Goal: Contribute content

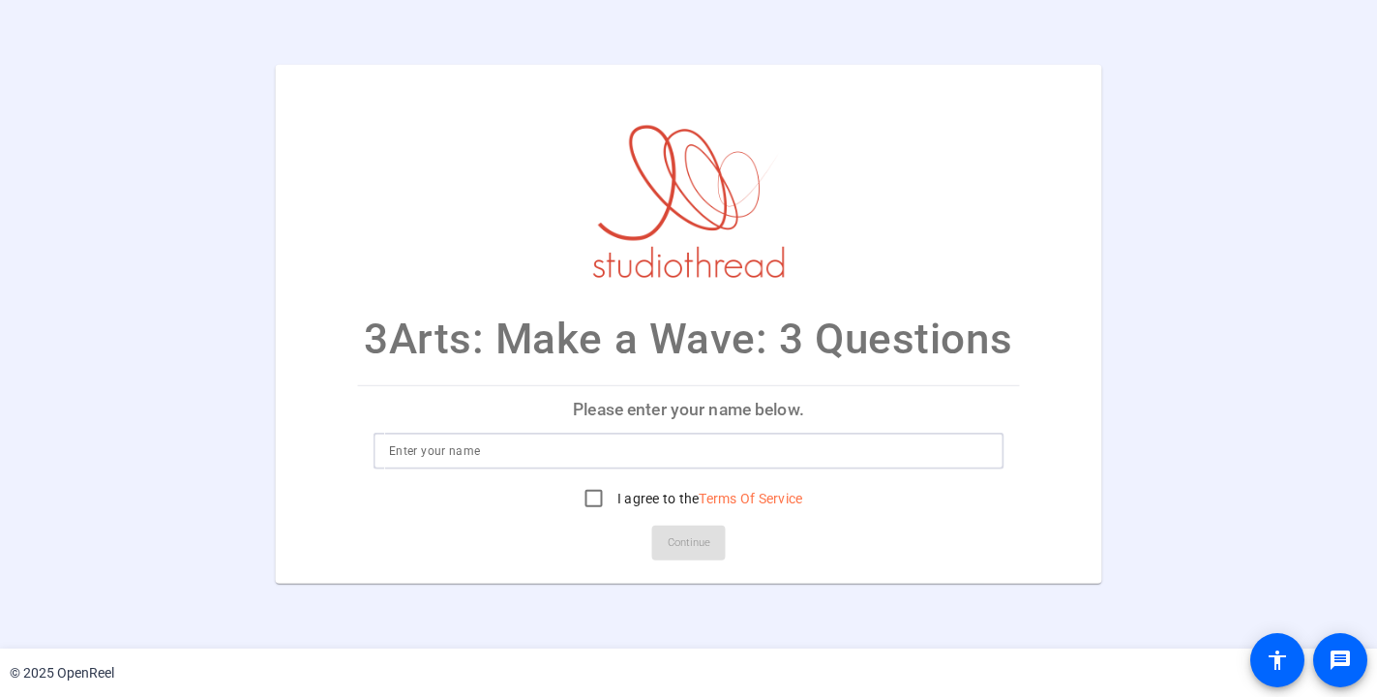
click at [503, 450] on input at bounding box center [688, 450] width 599 height 23
type input "[PERSON_NAME]"
click at [586, 500] on input "I agree to the Terms Of Service" at bounding box center [594, 498] width 39 height 39
checkbox input "true"
click at [706, 564] on span at bounding box center [689, 543] width 74 height 46
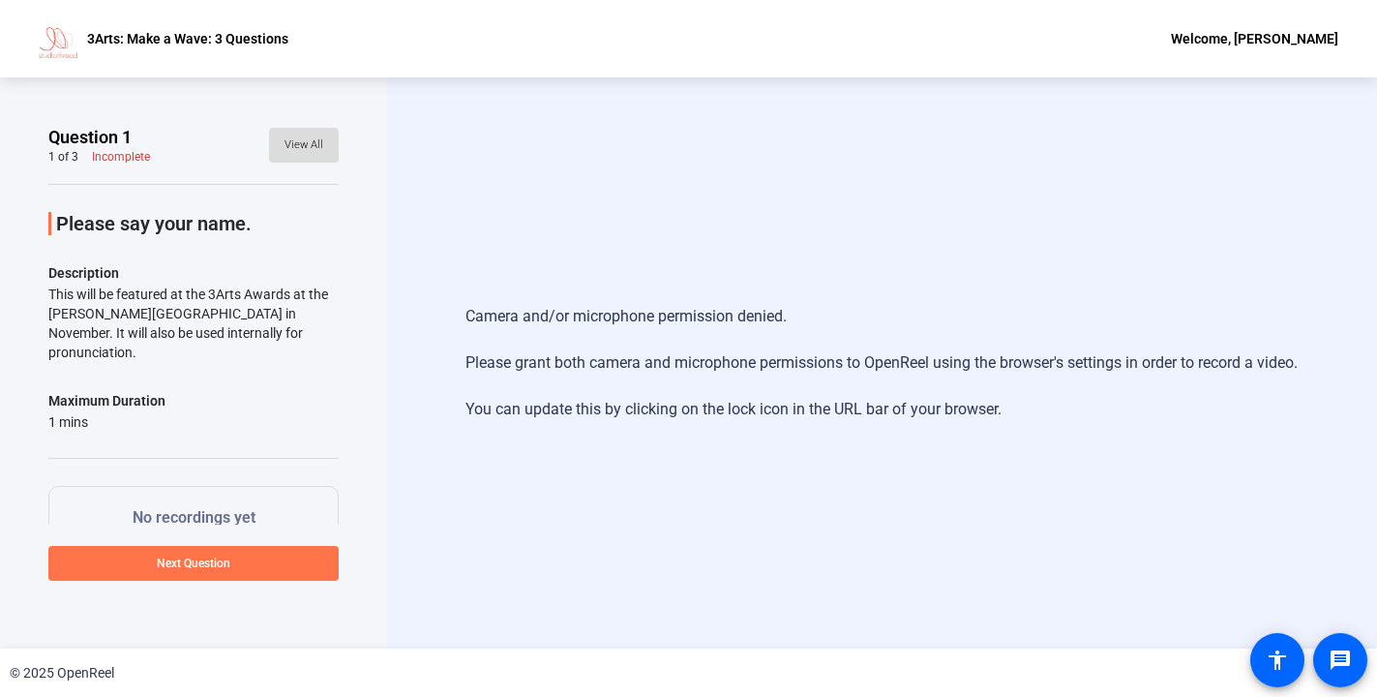
click at [294, 148] on span "View All" at bounding box center [304, 145] width 39 height 29
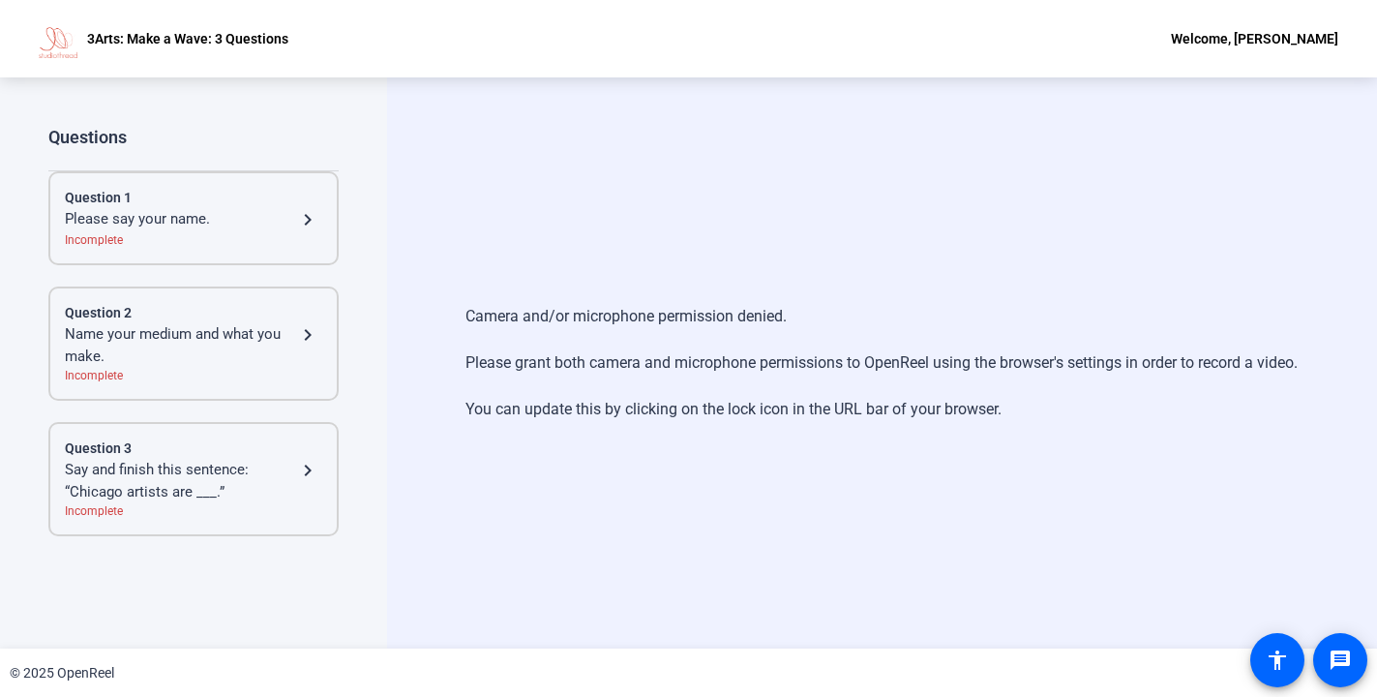
click at [296, 212] on mat-icon "navigate_next" at bounding box center [307, 219] width 23 height 23
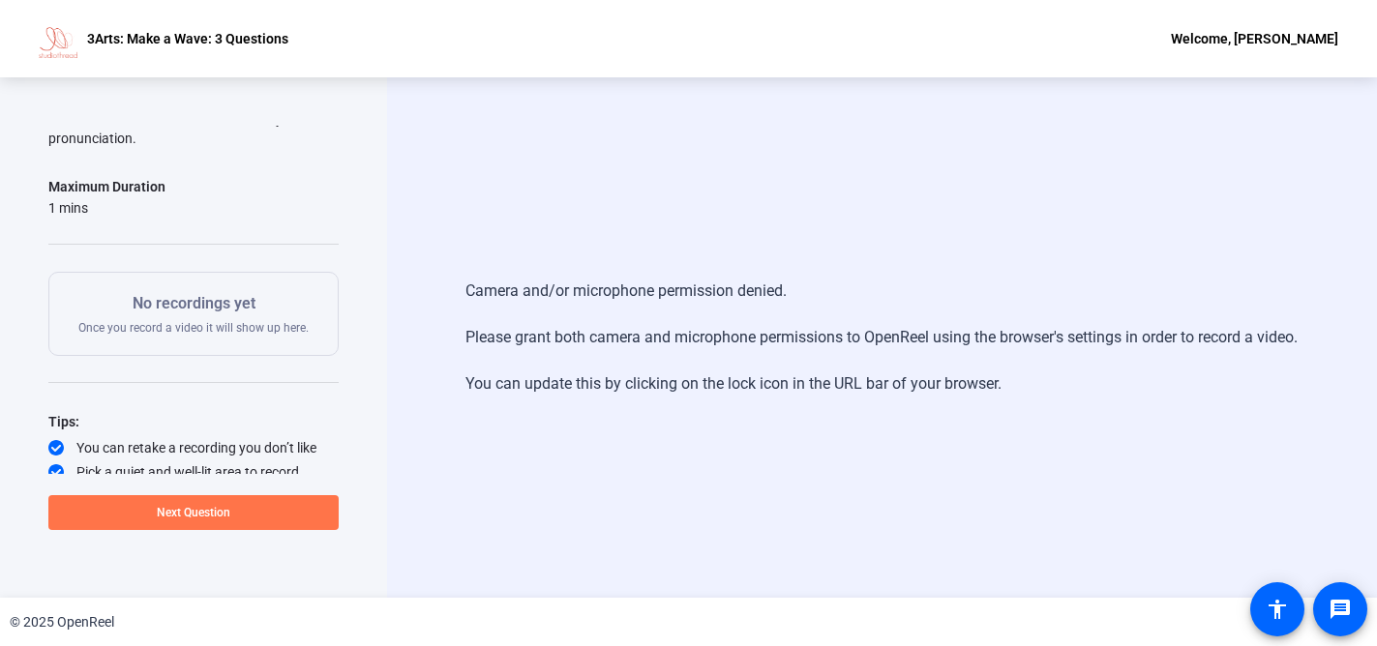
scroll to position [219, 0]
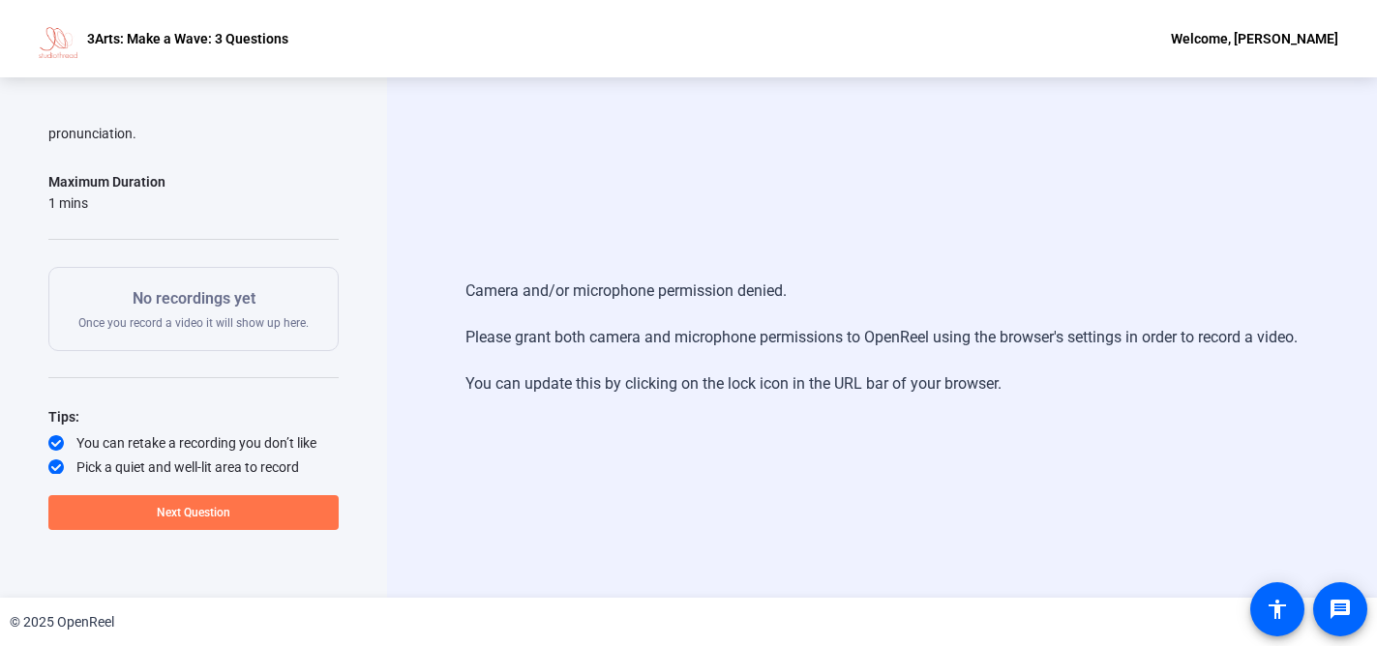
click at [180, 287] on p "No recordings yet" at bounding box center [193, 298] width 230 height 23
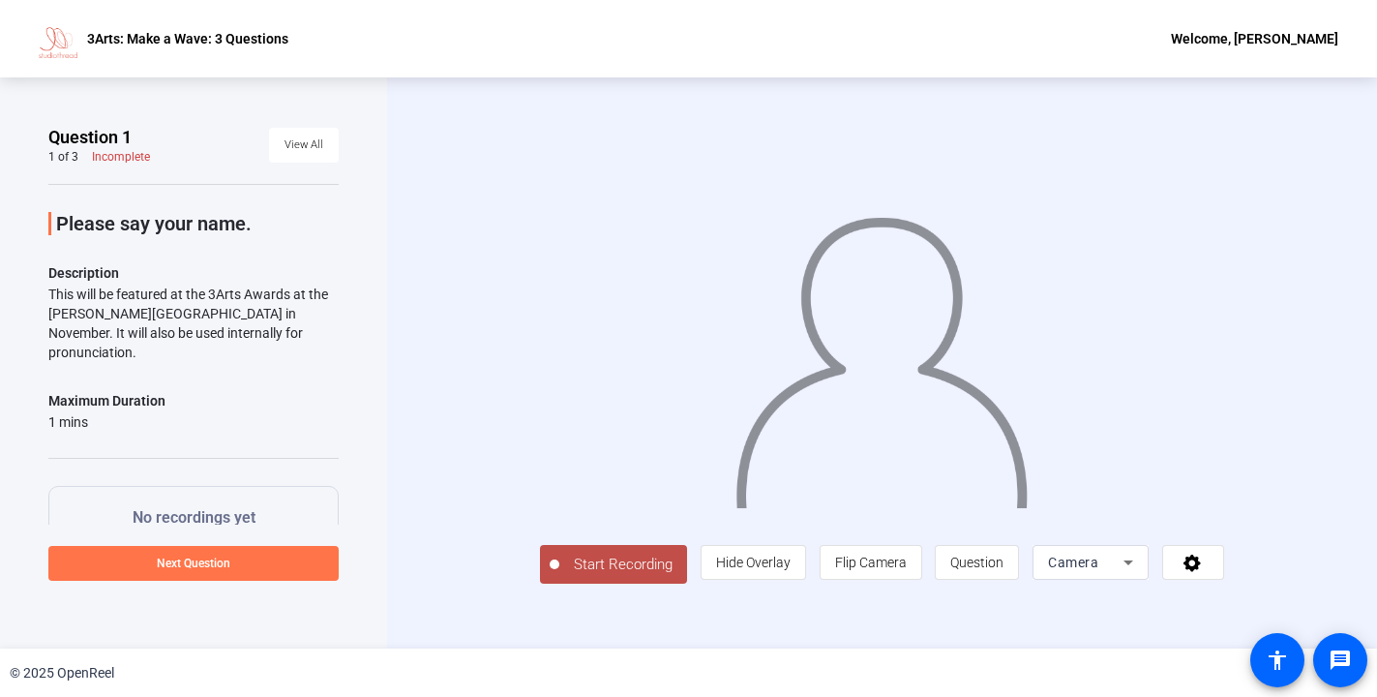
click at [603, 562] on span "Start Recording" at bounding box center [623, 565] width 128 height 22
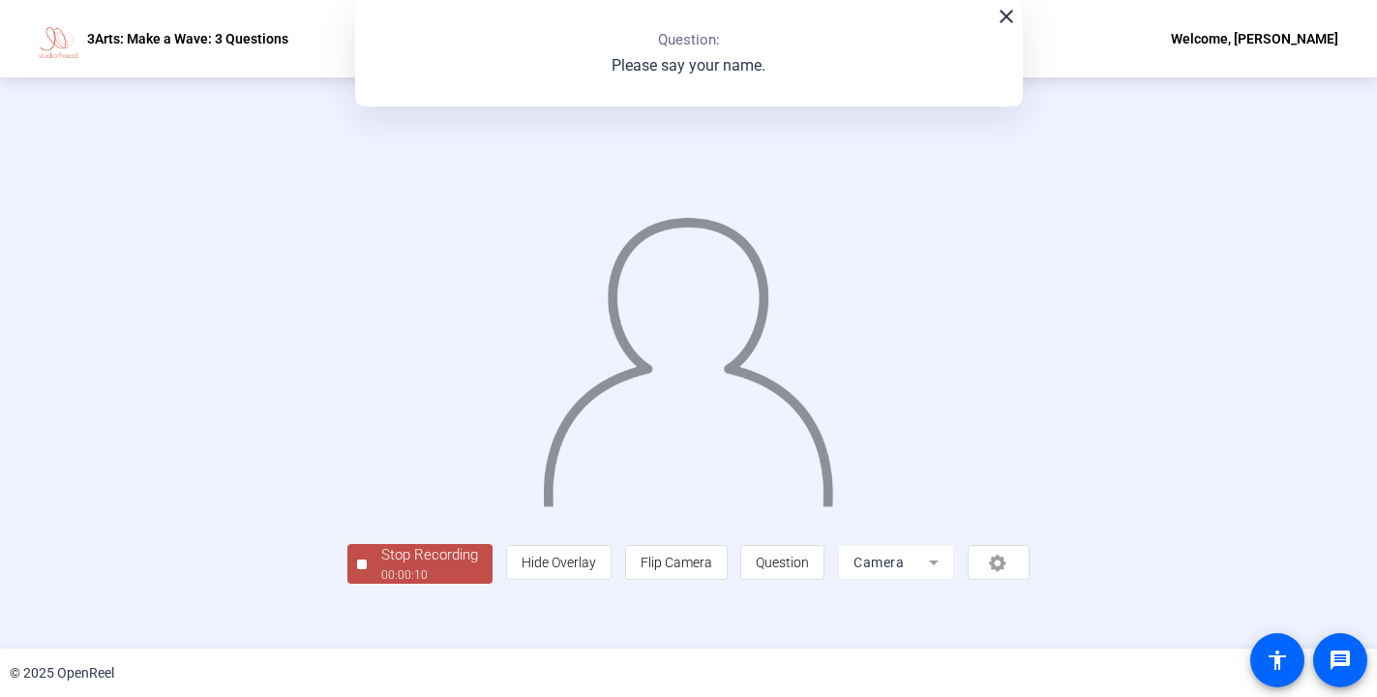
click at [444, 558] on div "Stop Recording" at bounding box center [429, 555] width 97 height 22
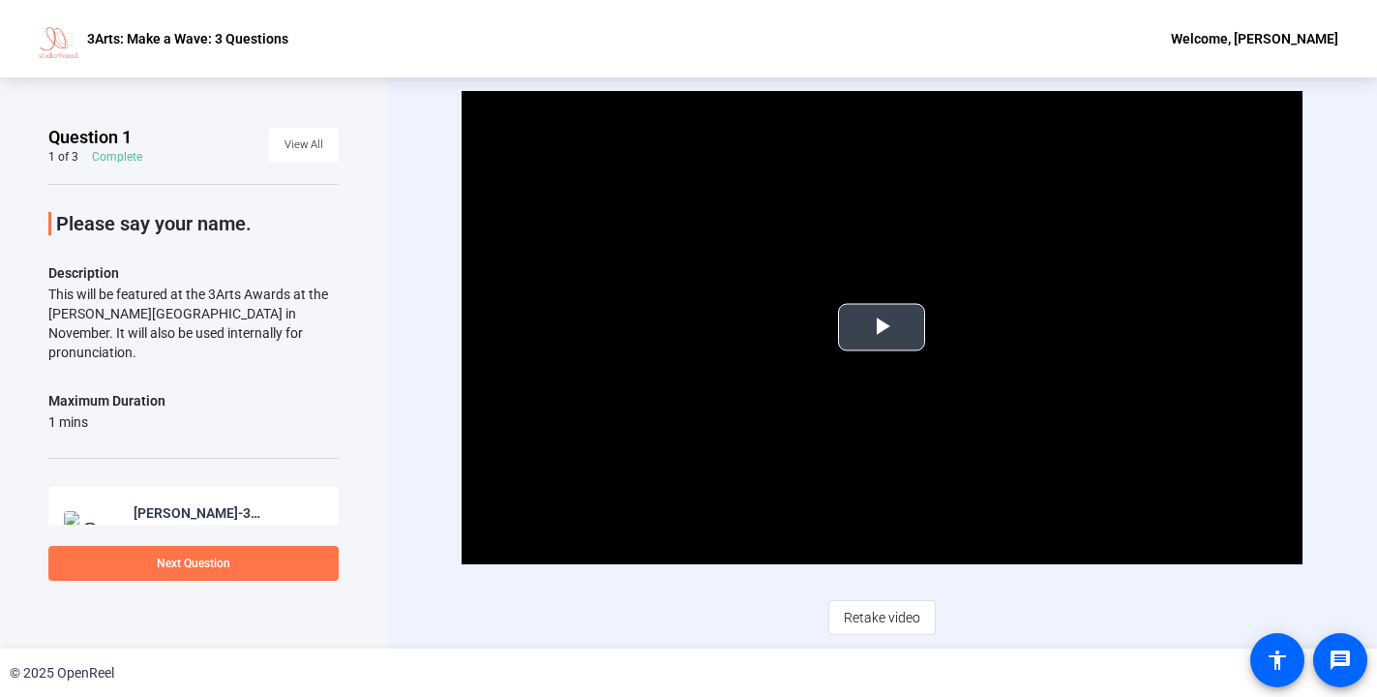
click at [882, 327] on span "Video Player" at bounding box center [882, 327] width 0 height 0
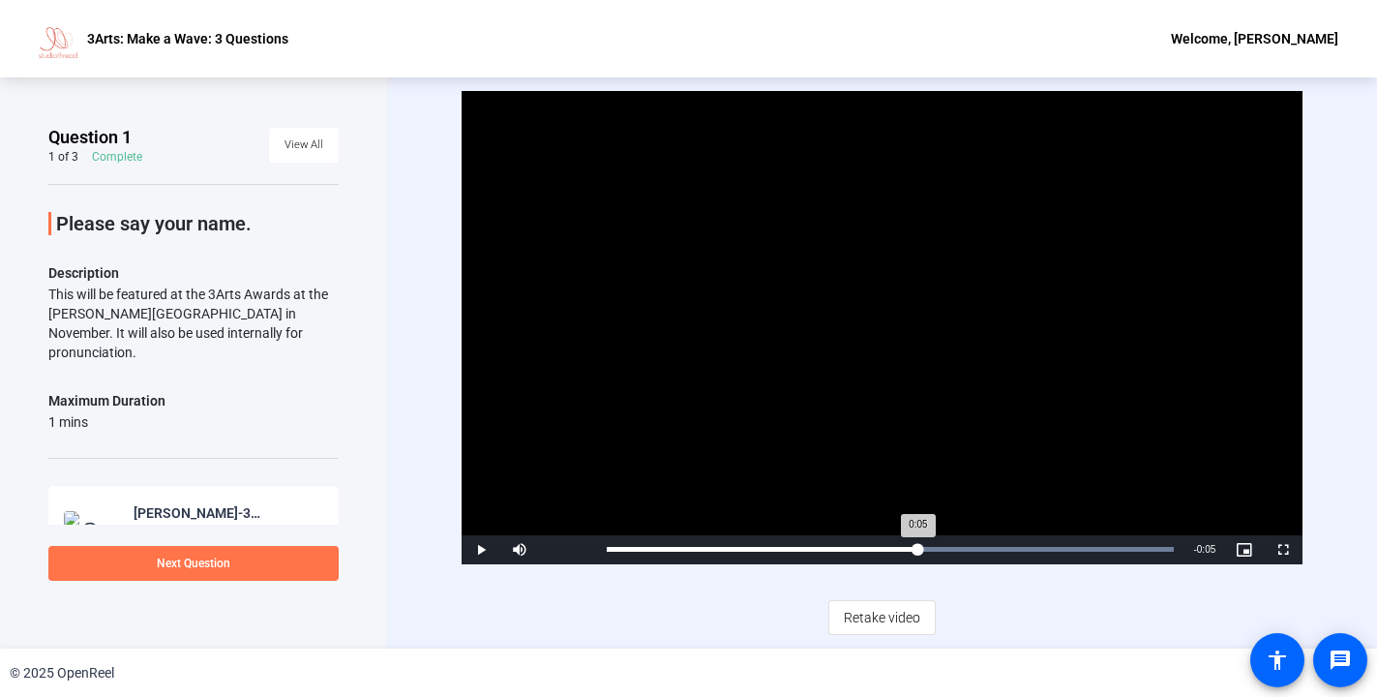
drag, startPoint x: 1176, startPoint y: 545, endPoint x: 917, endPoint y: 546, distance: 258.4
click at [917, 547] on div "0:05" at bounding box center [763, 549] width 312 height 5
click at [880, 621] on span "Retake video" at bounding box center [882, 617] width 76 height 37
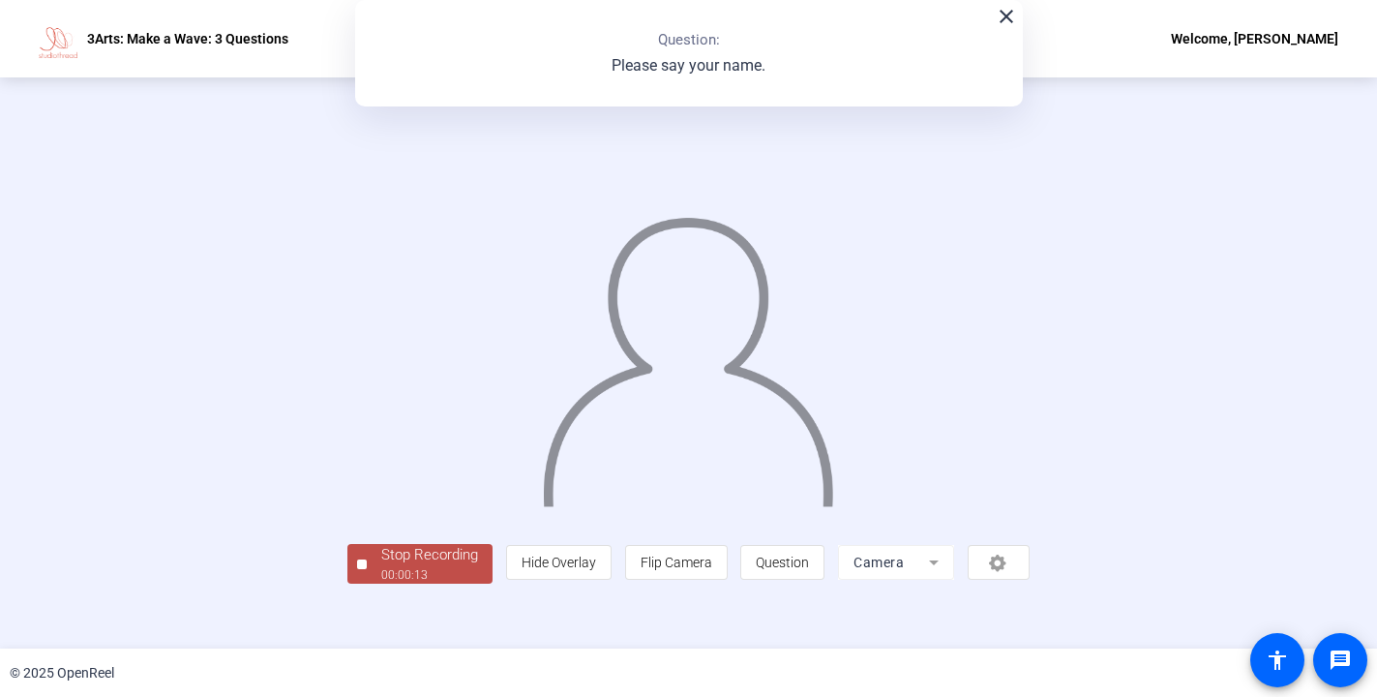
scroll to position [63, 0]
click at [381, 584] on div "00:00:15" at bounding box center [429, 574] width 97 height 17
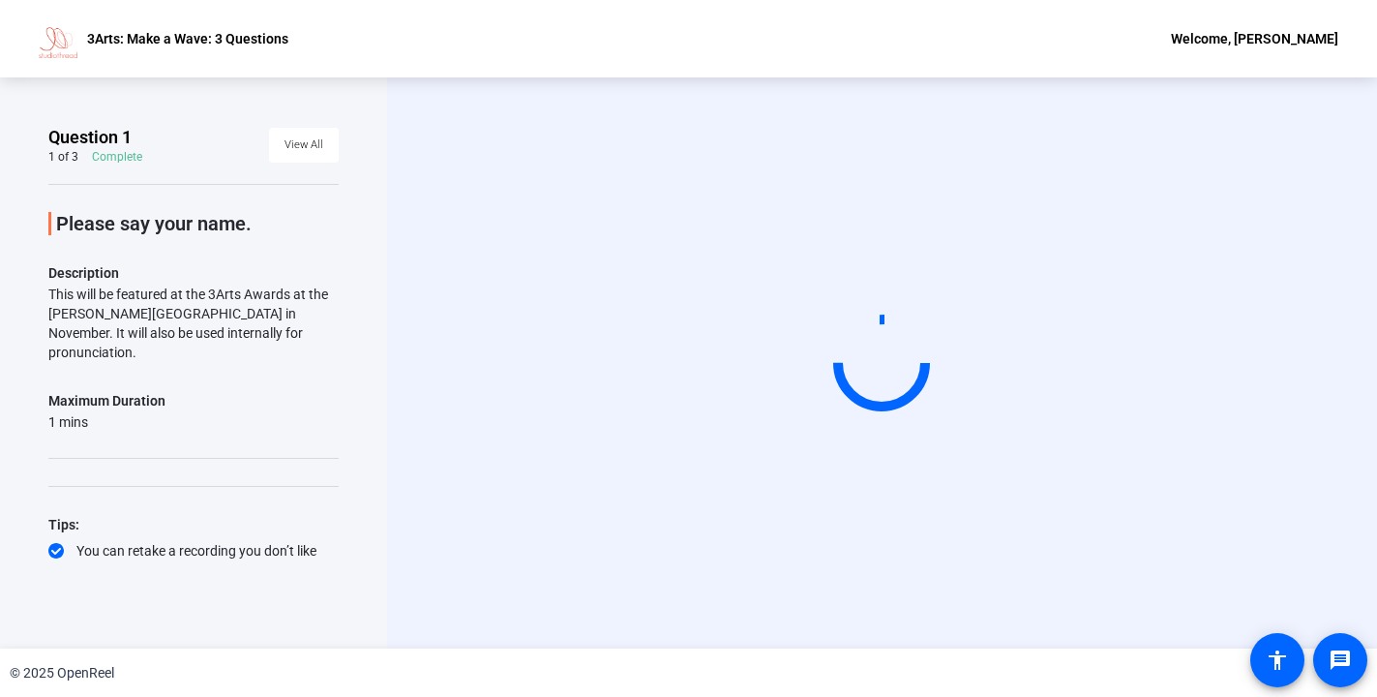
scroll to position [0, 0]
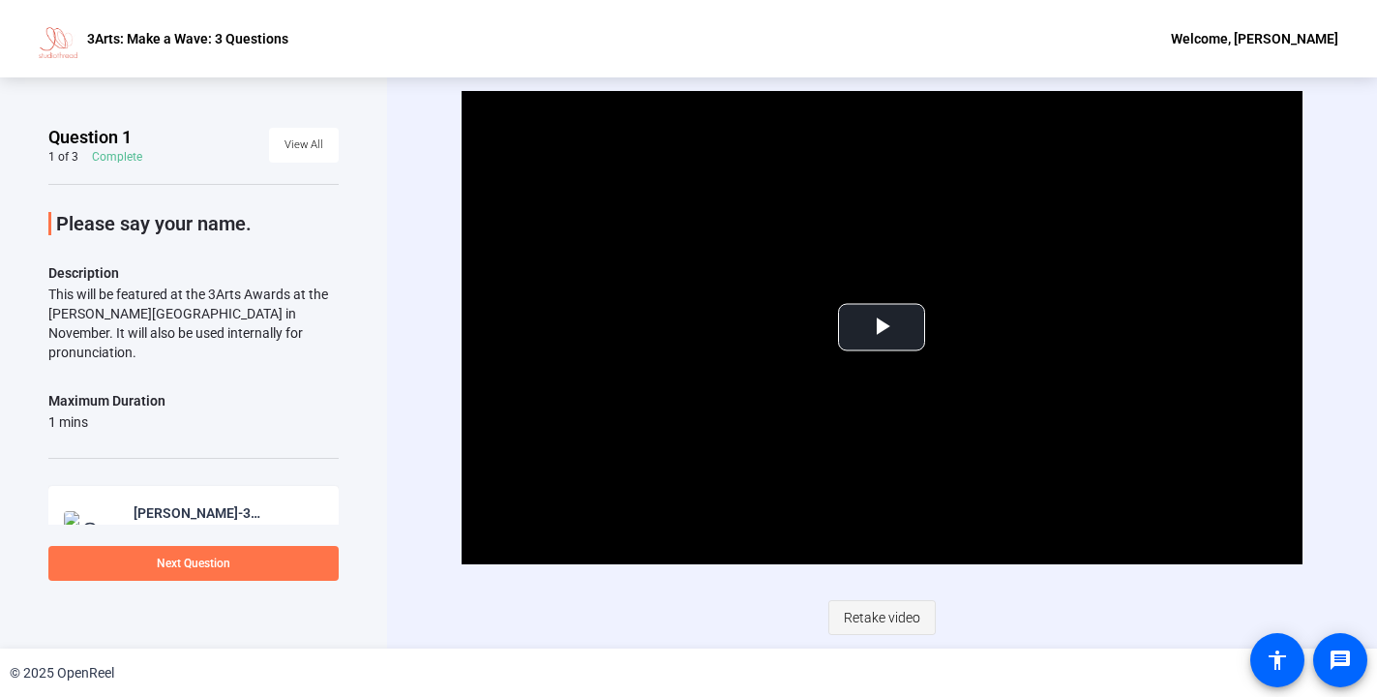
click at [877, 618] on span "Retake video" at bounding box center [882, 617] width 76 height 37
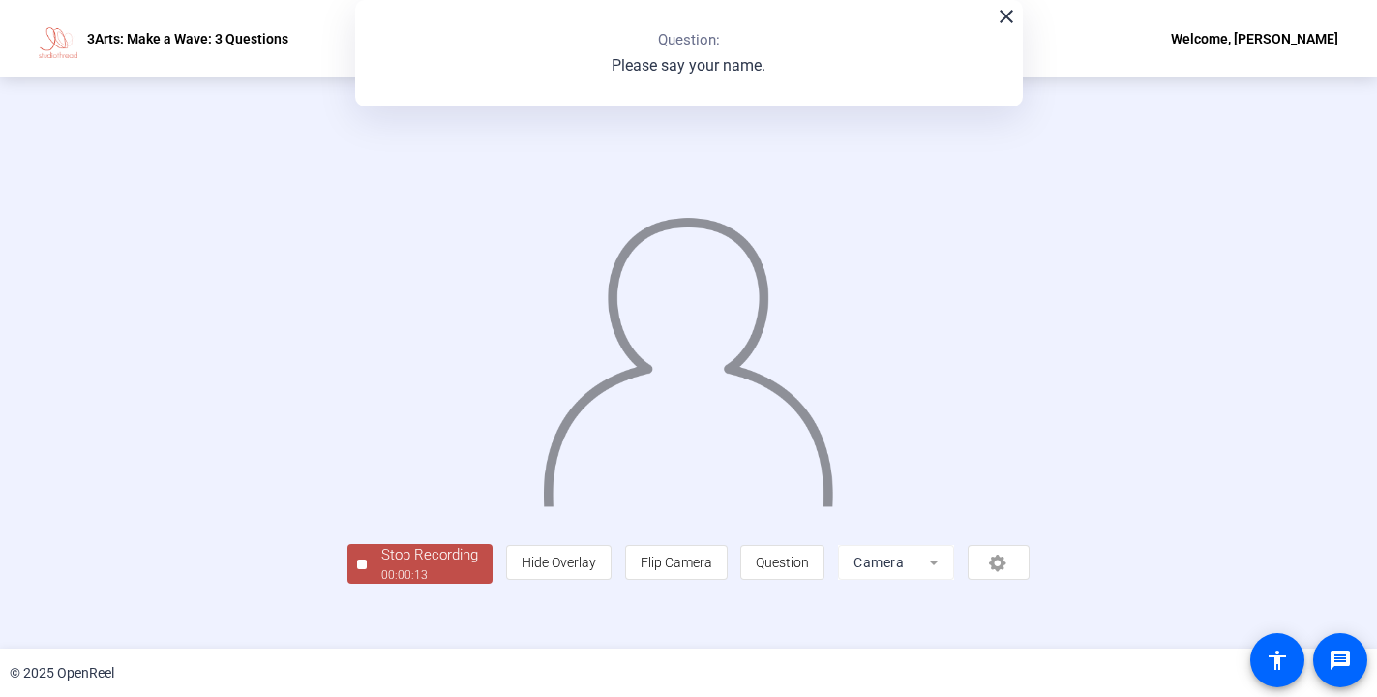
scroll to position [63, 0]
click at [381, 566] on div "Stop Recording" at bounding box center [429, 555] width 97 height 22
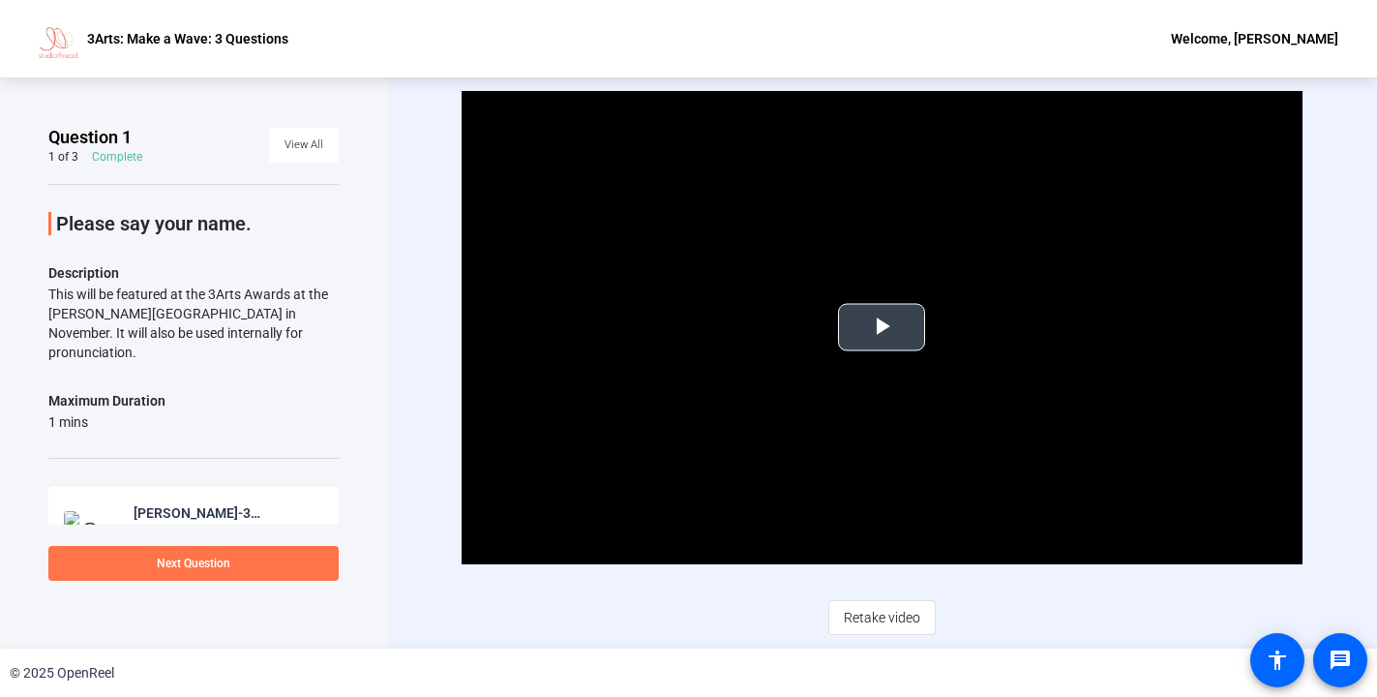
click at [882, 327] on span "Video Player" at bounding box center [882, 327] width 0 height 0
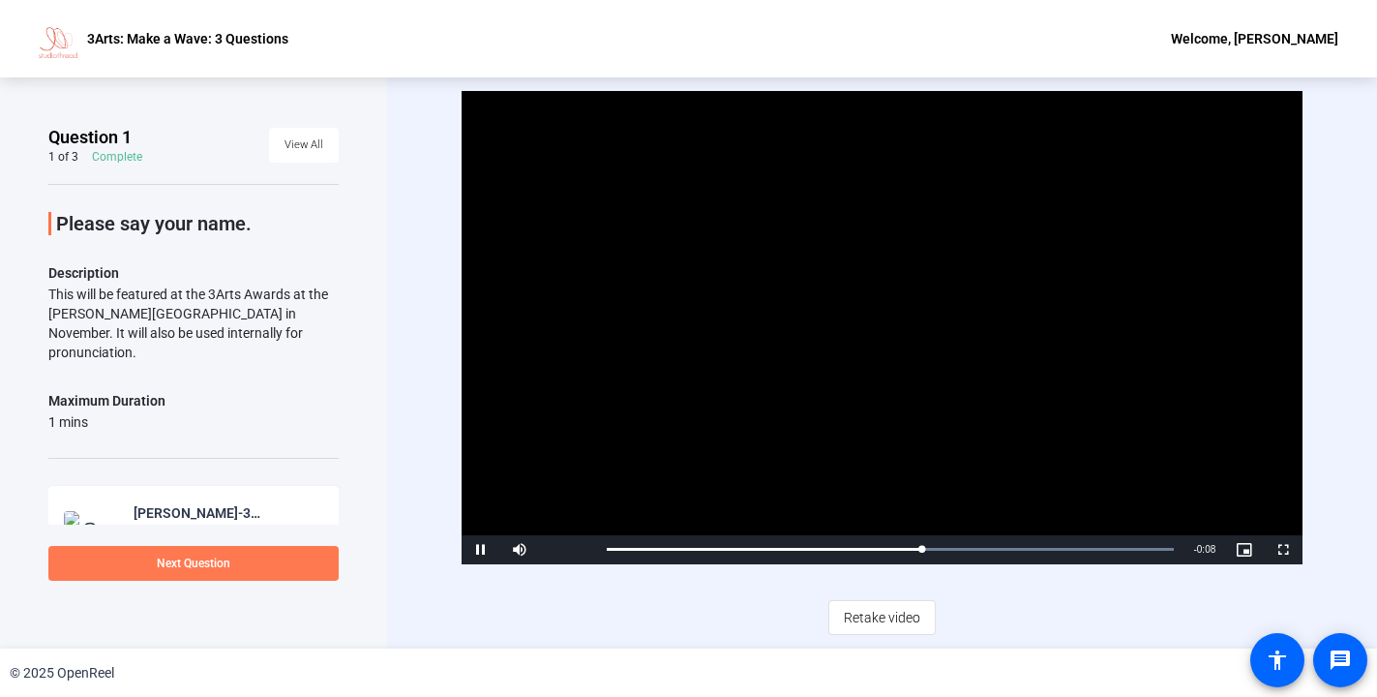
click at [292, 566] on span at bounding box center [193, 563] width 290 height 46
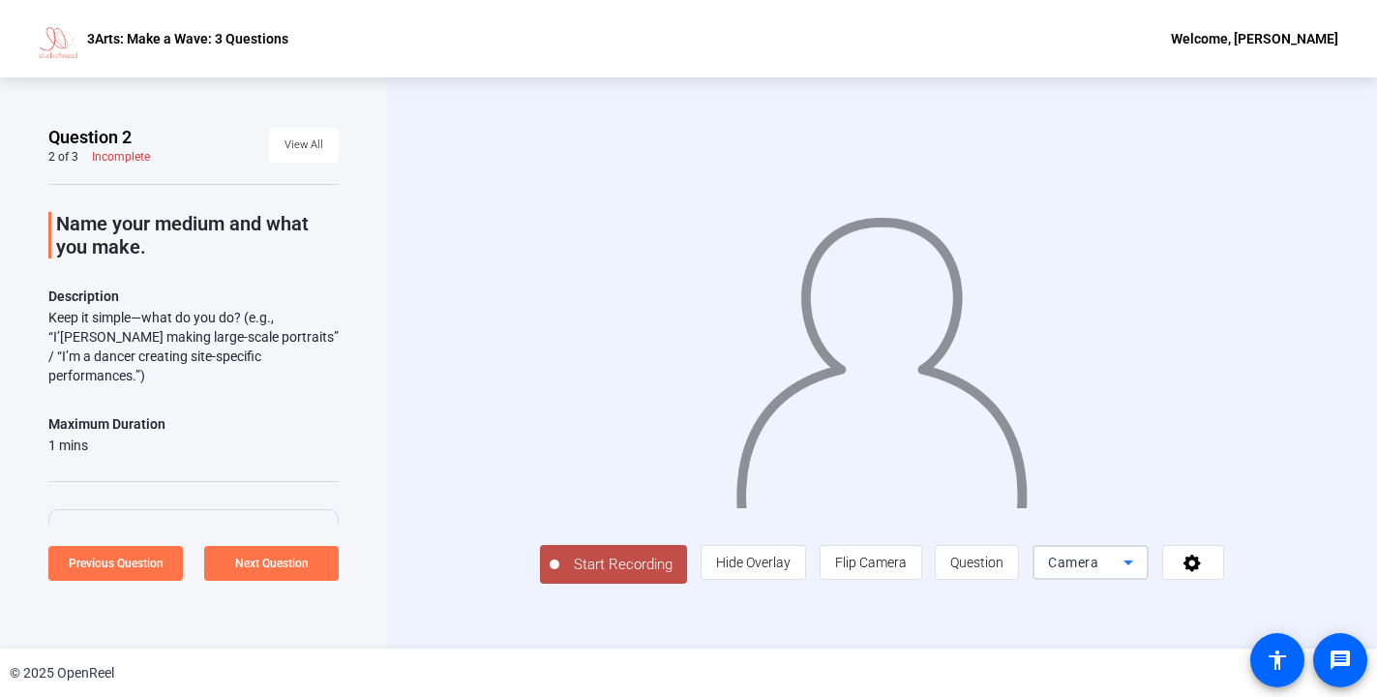
click at [1133, 565] on icon at bounding box center [1129, 562] width 10 height 5
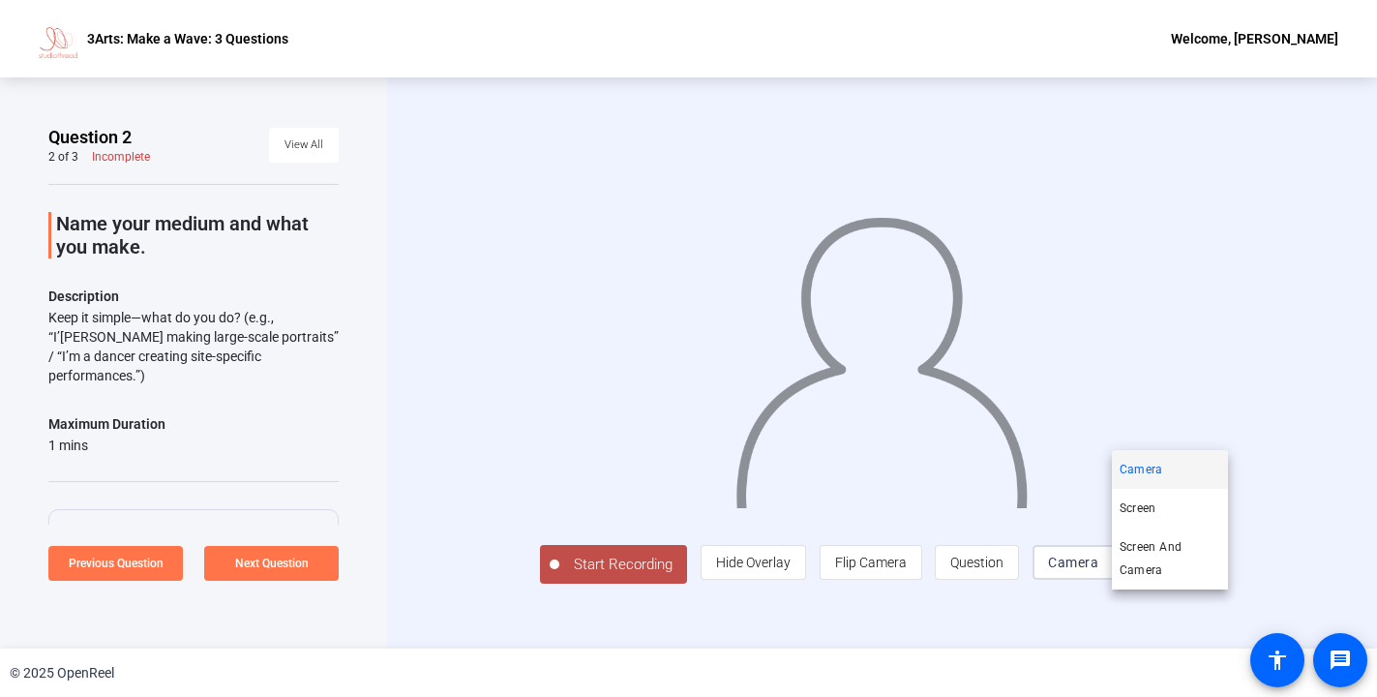
click at [1207, 608] on div at bounding box center [688, 348] width 1377 height 697
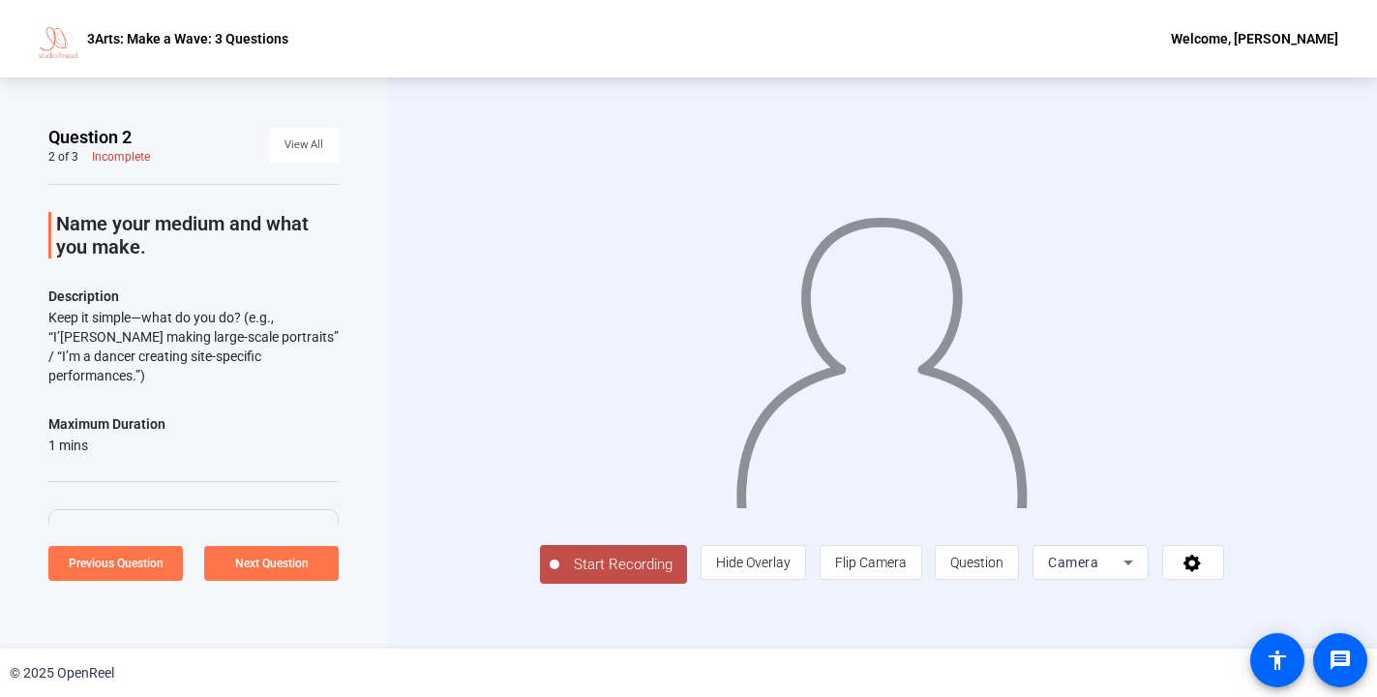
click at [559, 576] on span "Start Recording" at bounding box center [623, 565] width 128 height 22
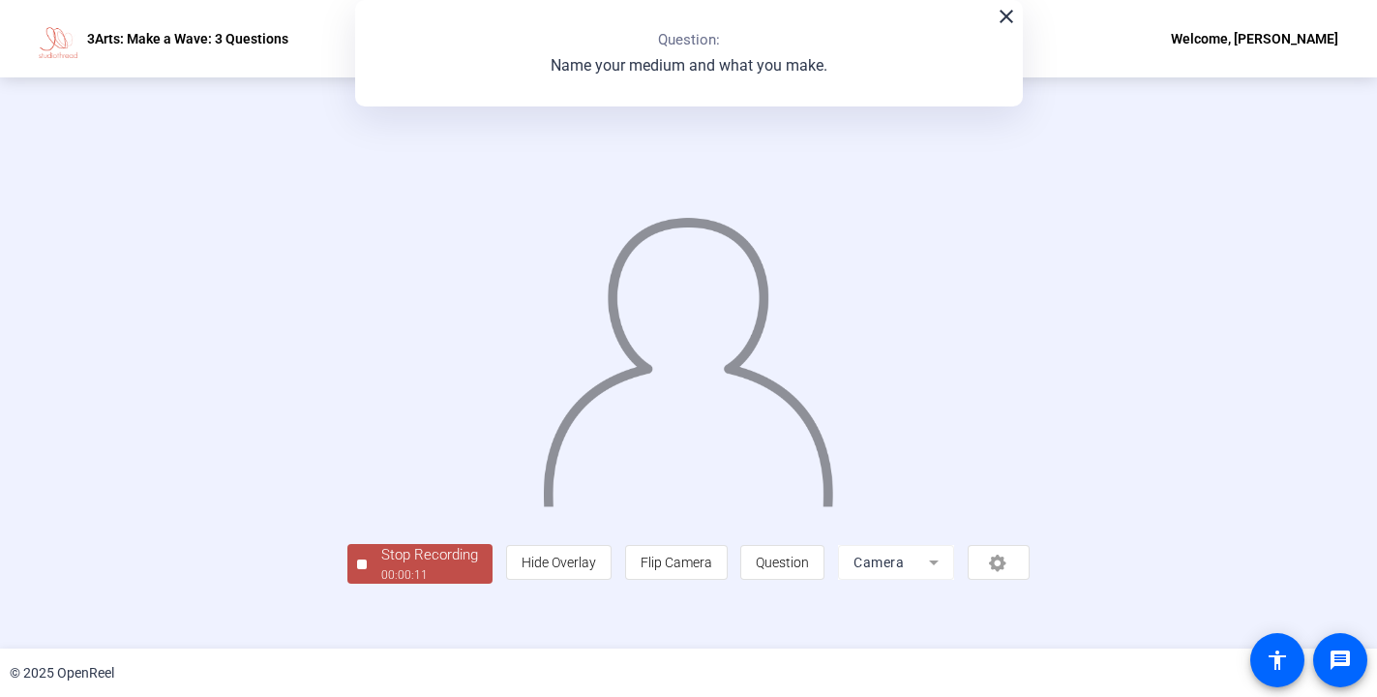
scroll to position [63, 0]
click at [381, 566] on div "Stop Recording" at bounding box center [429, 555] width 97 height 22
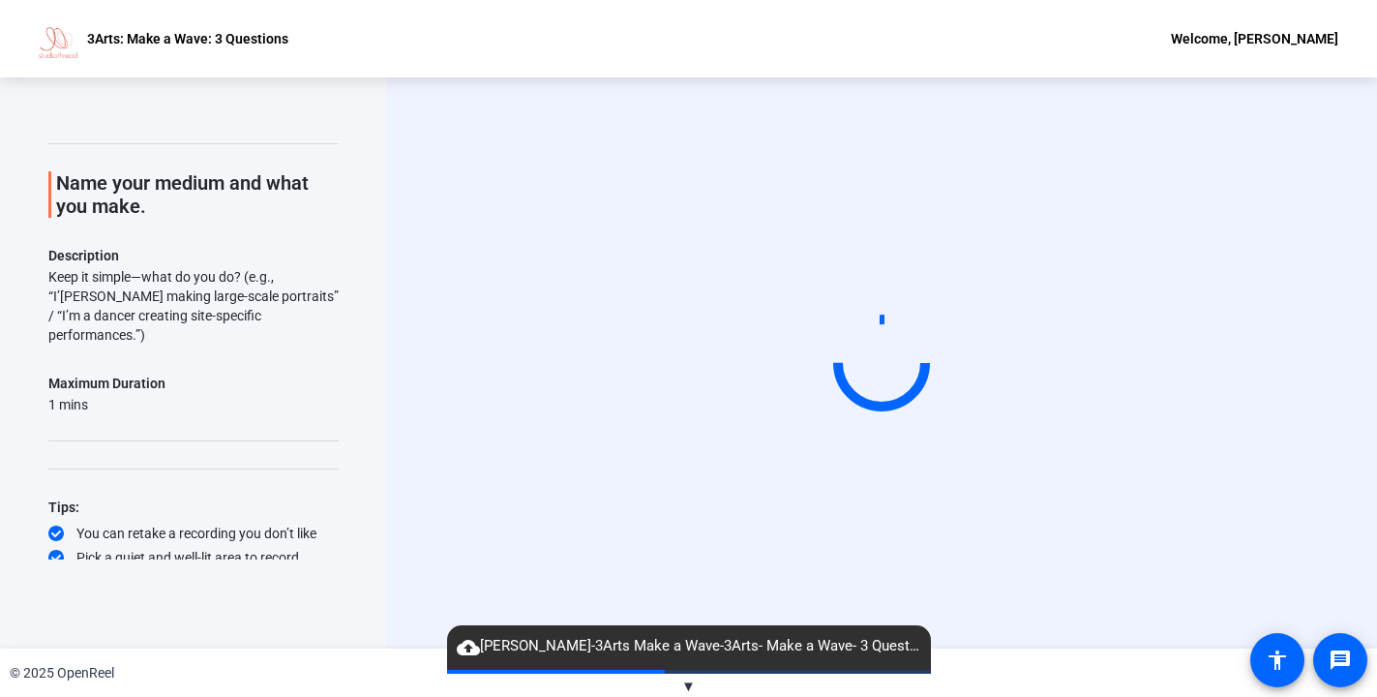
scroll to position [53, 0]
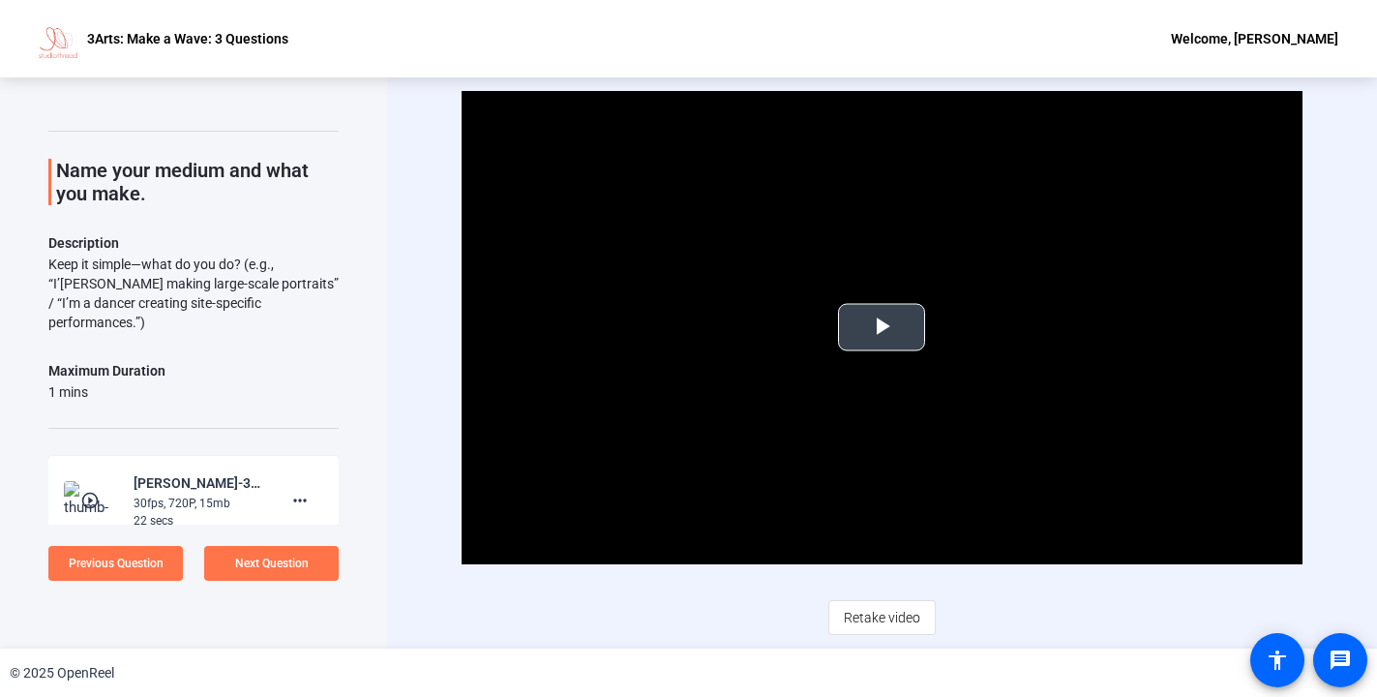
click at [882, 327] on span "Video Player" at bounding box center [882, 327] width 0 height 0
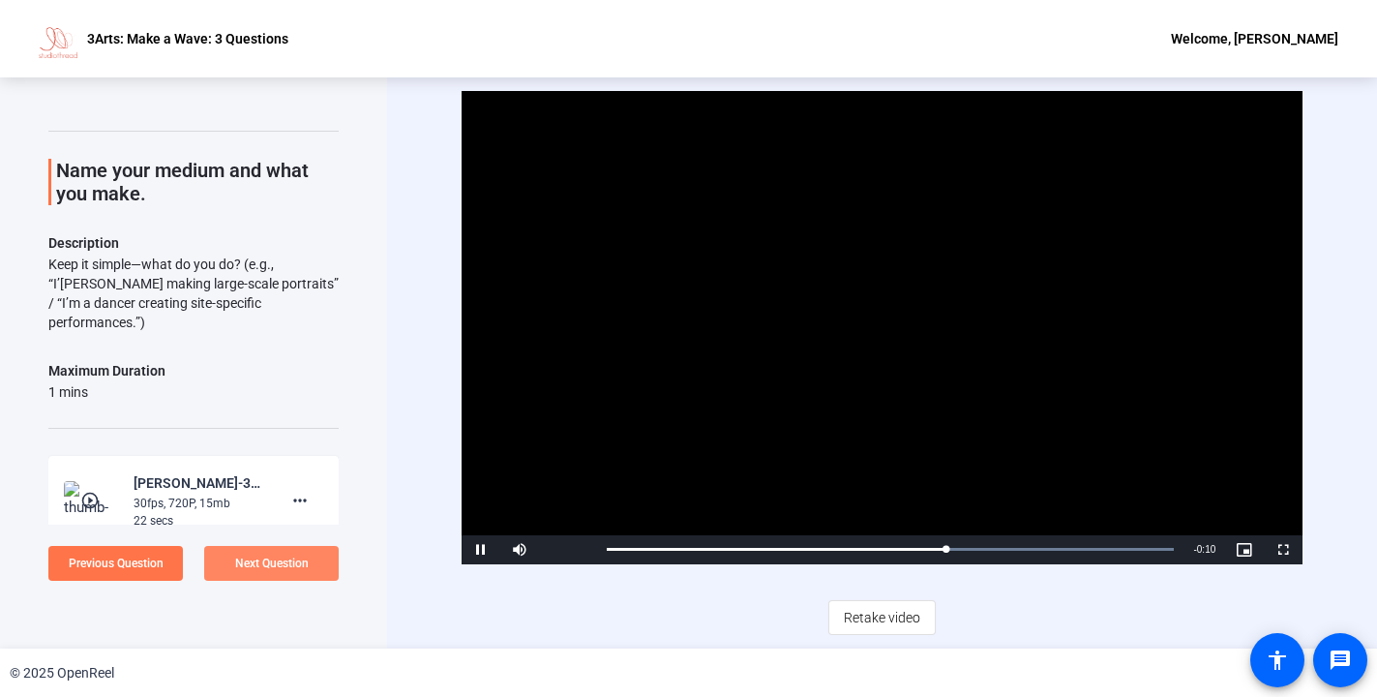
click at [276, 567] on span "Next Question" at bounding box center [272, 563] width 74 height 14
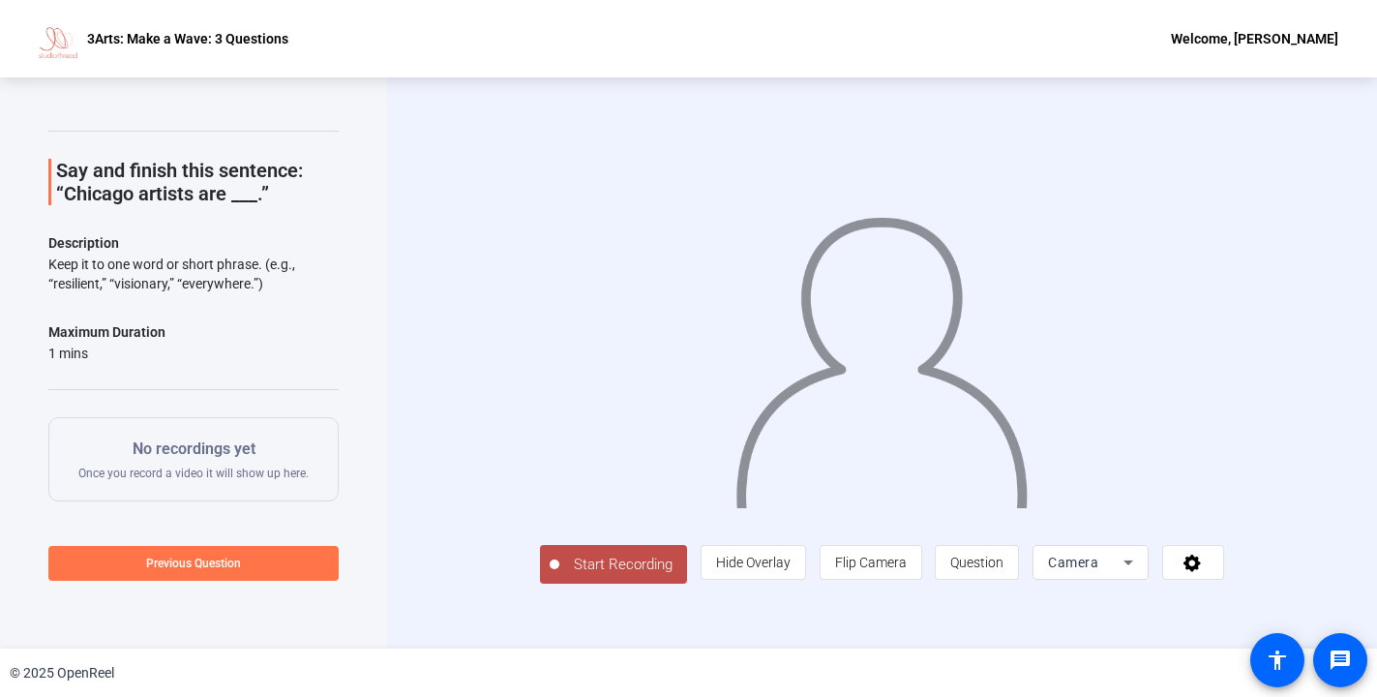
click at [559, 576] on span "Start Recording" at bounding box center [623, 565] width 128 height 22
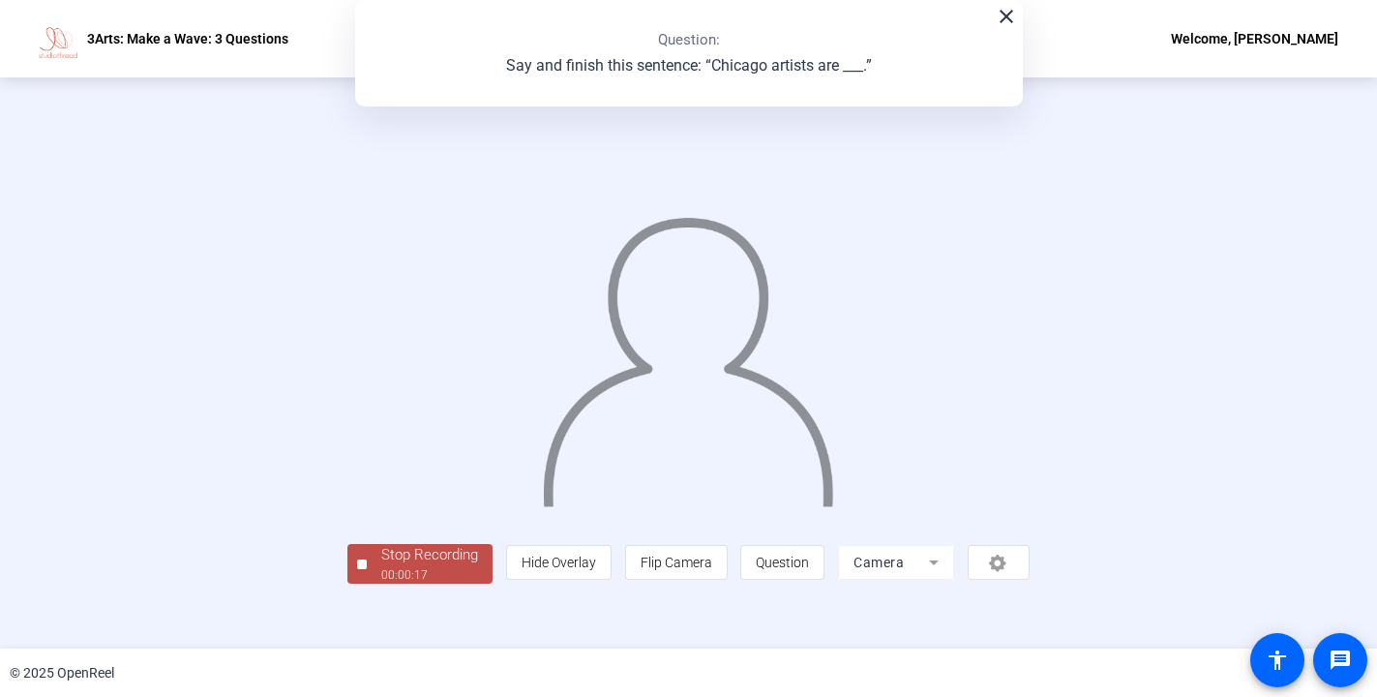
scroll to position [63, 0]
click at [381, 566] on div "Stop Recording" at bounding box center [429, 555] width 97 height 22
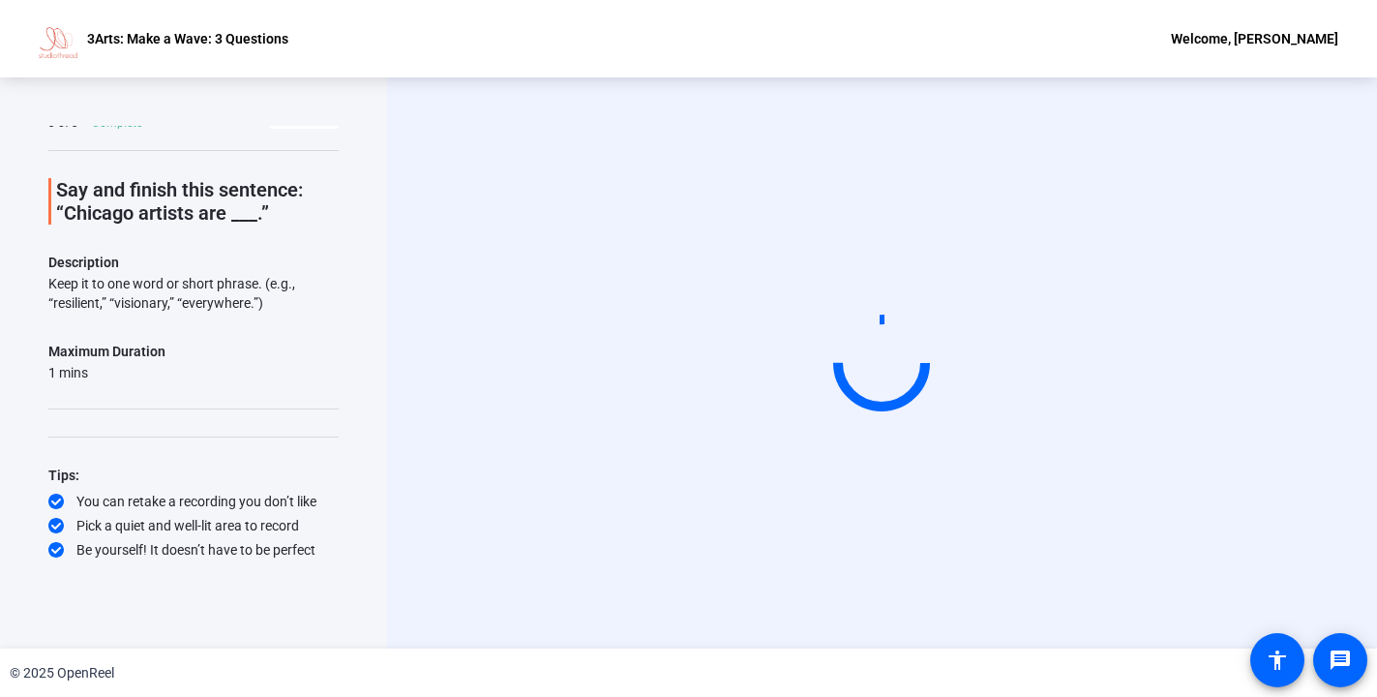
scroll to position [0, 0]
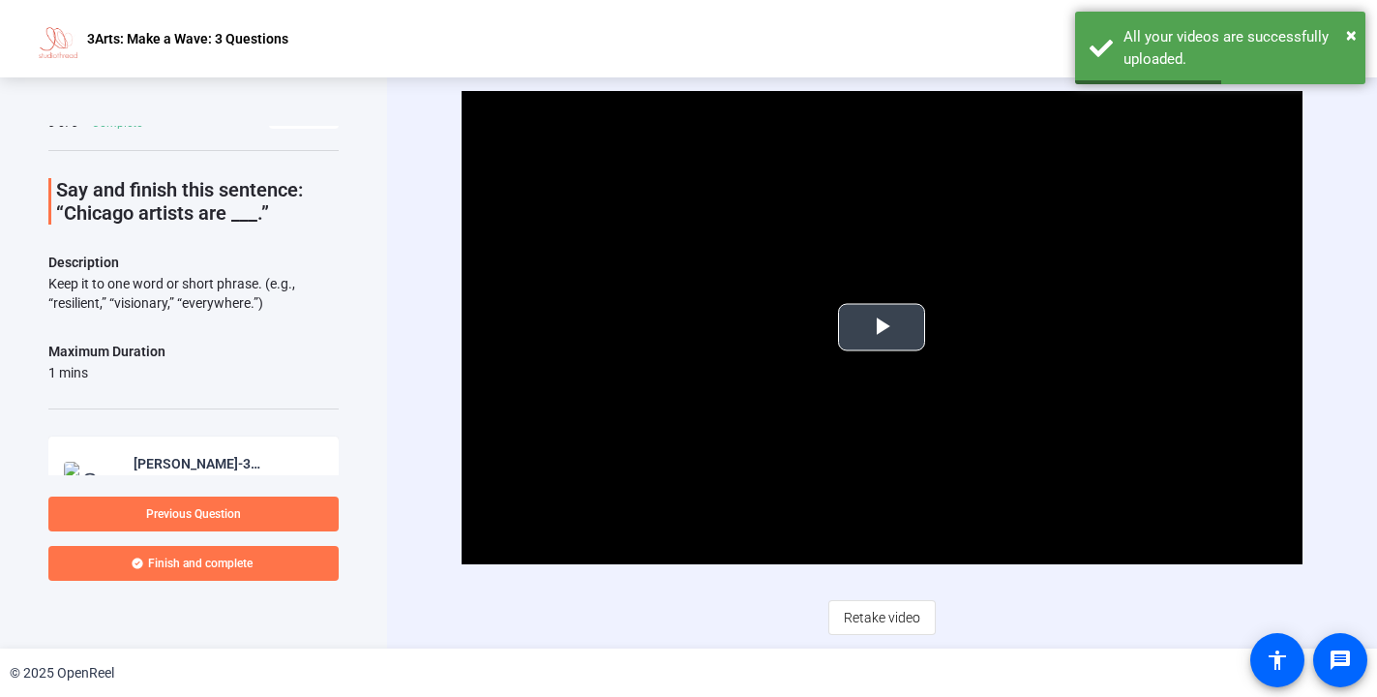
click at [882, 327] on span "Video Player" at bounding box center [882, 327] width 0 height 0
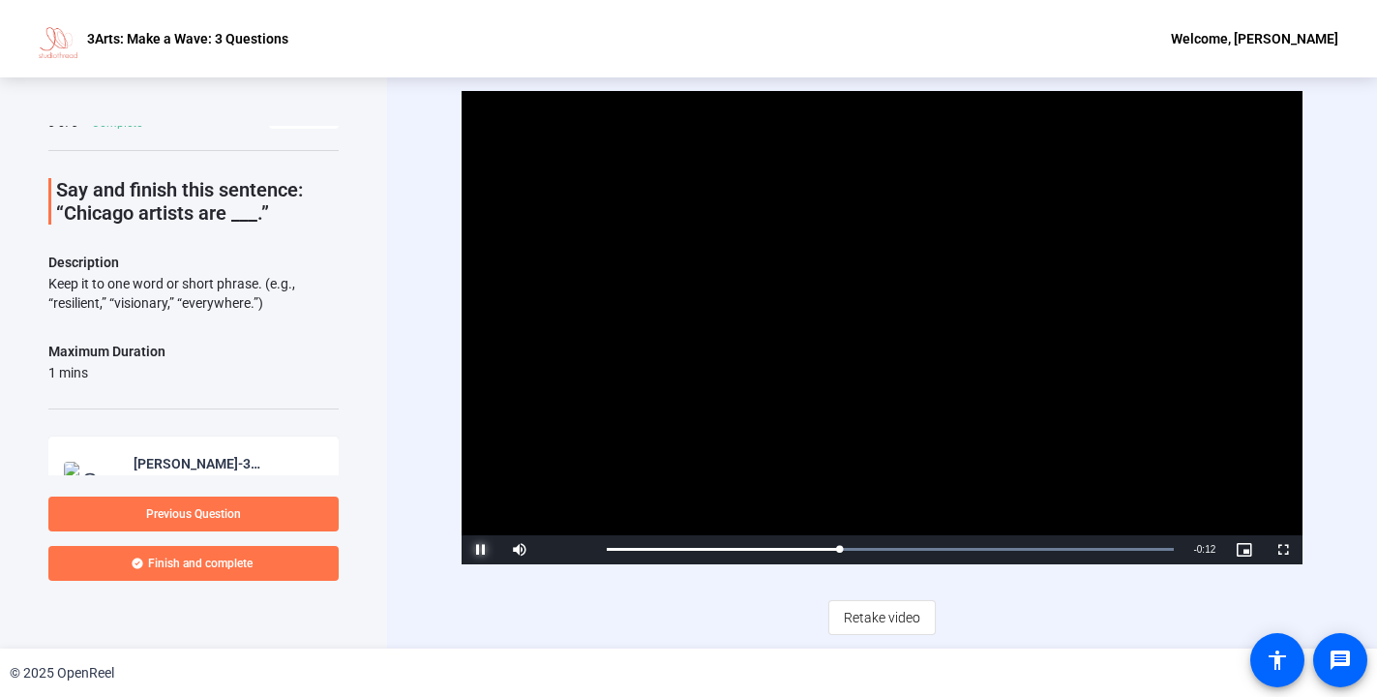
click at [477, 550] on span "Video Player" at bounding box center [481, 550] width 39 height 0
click at [221, 560] on span "Finish and complete" at bounding box center [200, 563] width 105 height 15
